Goal: Task Accomplishment & Management: Use online tool/utility

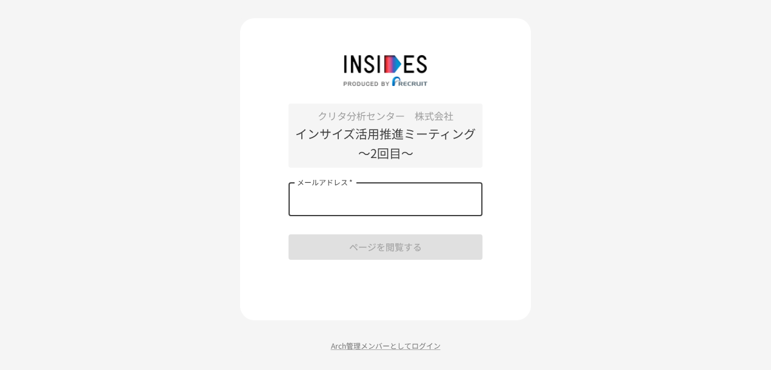
click at [315, 197] on input "メールアドレス   *" at bounding box center [385, 199] width 194 height 34
type input "**********"
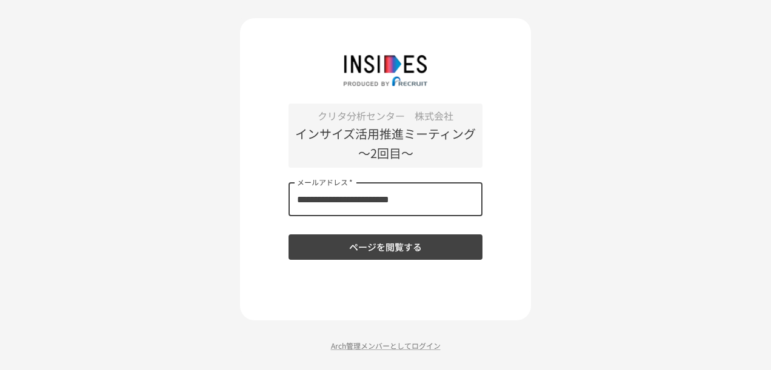
click at [204, 177] on div "**********" at bounding box center [385, 185] width 771 height 370
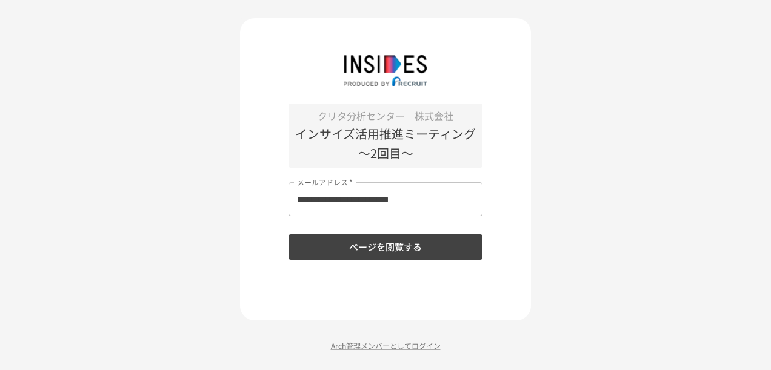
click at [315, 239] on button "ページを閲覧する" at bounding box center [385, 247] width 194 height 25
